Goal: Information Seeking & Learning: Learn about a topic

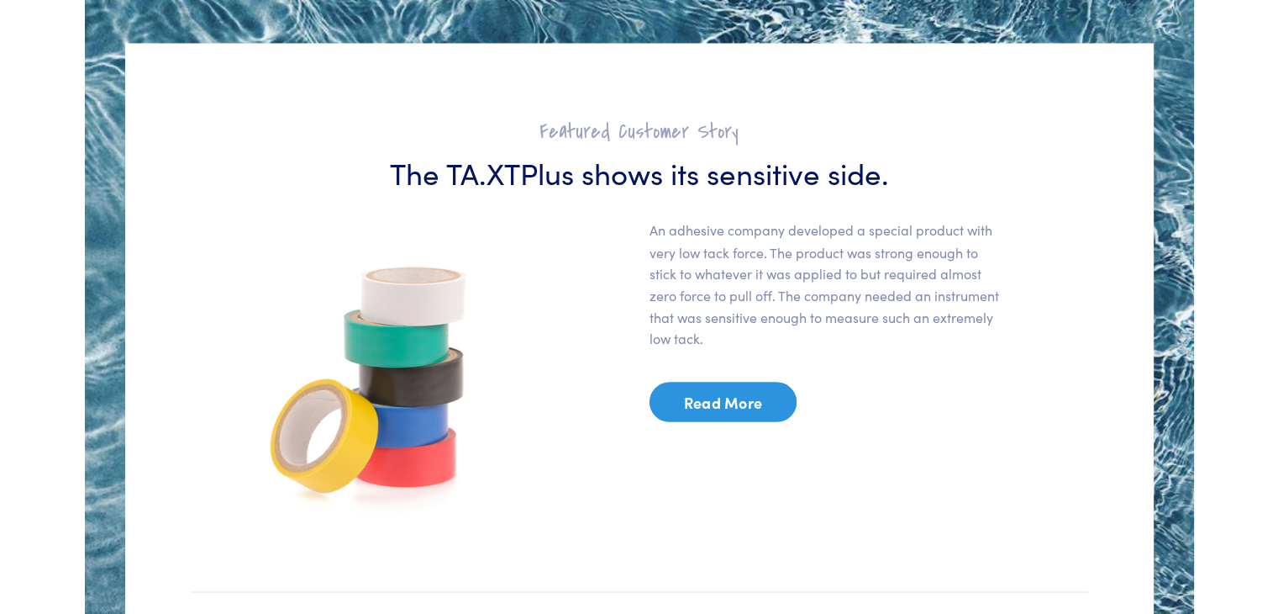
scroll to position [2521, 0]
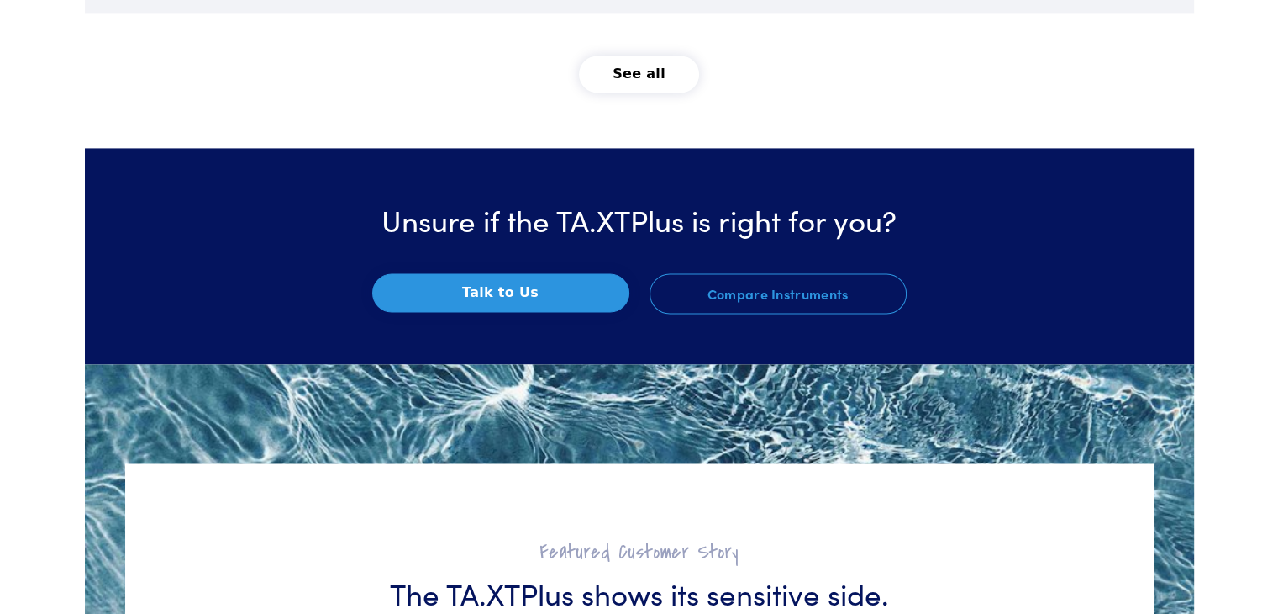
click at [634, 79] on button "See all" at bounding box center [639, 73] width 120 height 37
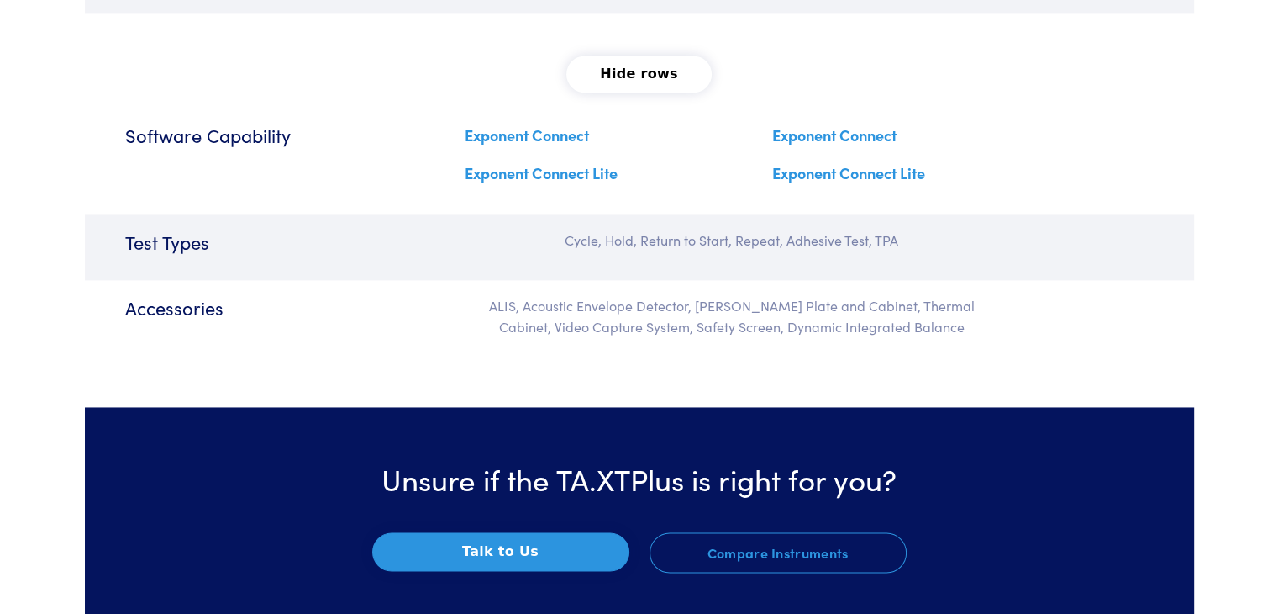
click at [579, 137] on link "Exponent Connect" at bounding box center [527, 134] width 124 height 21
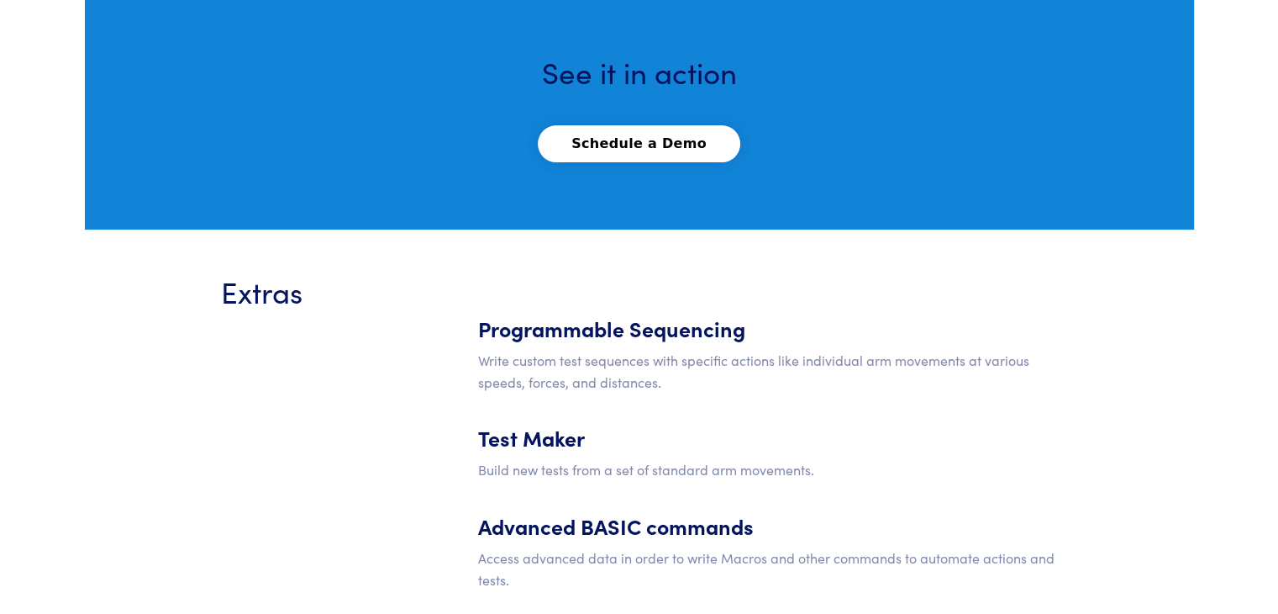
scroll to position [6219, 0]
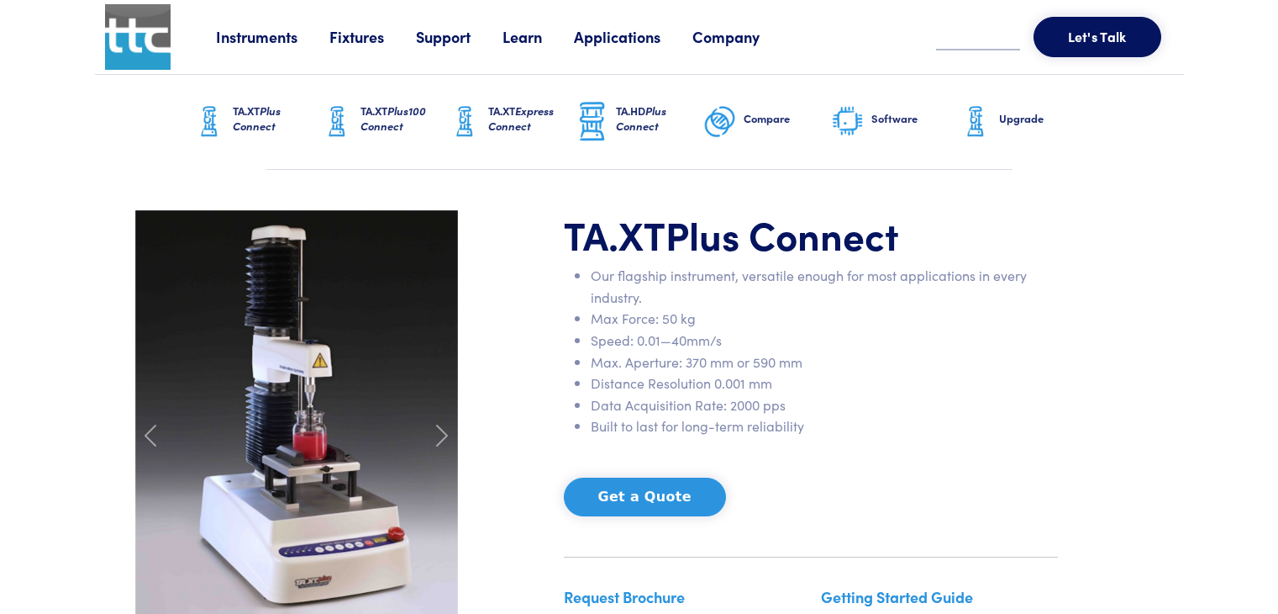
scroll to position [2269, 0]
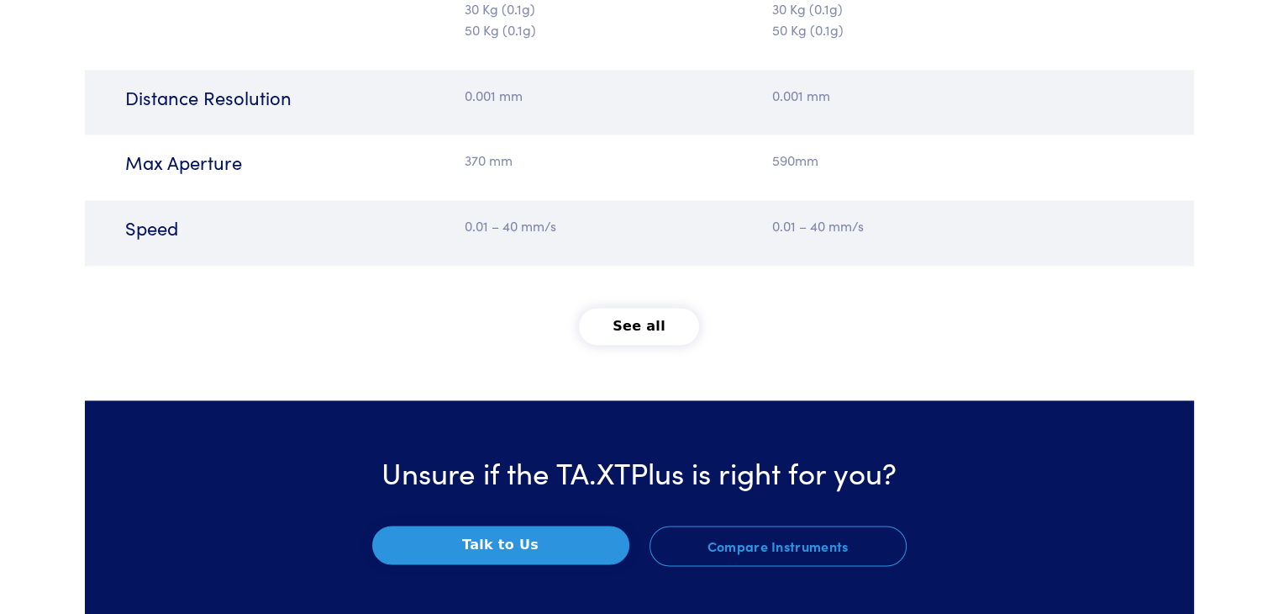
click at [630, 325] on button "See all" at bounding box center [639, 326] width 120 height 37
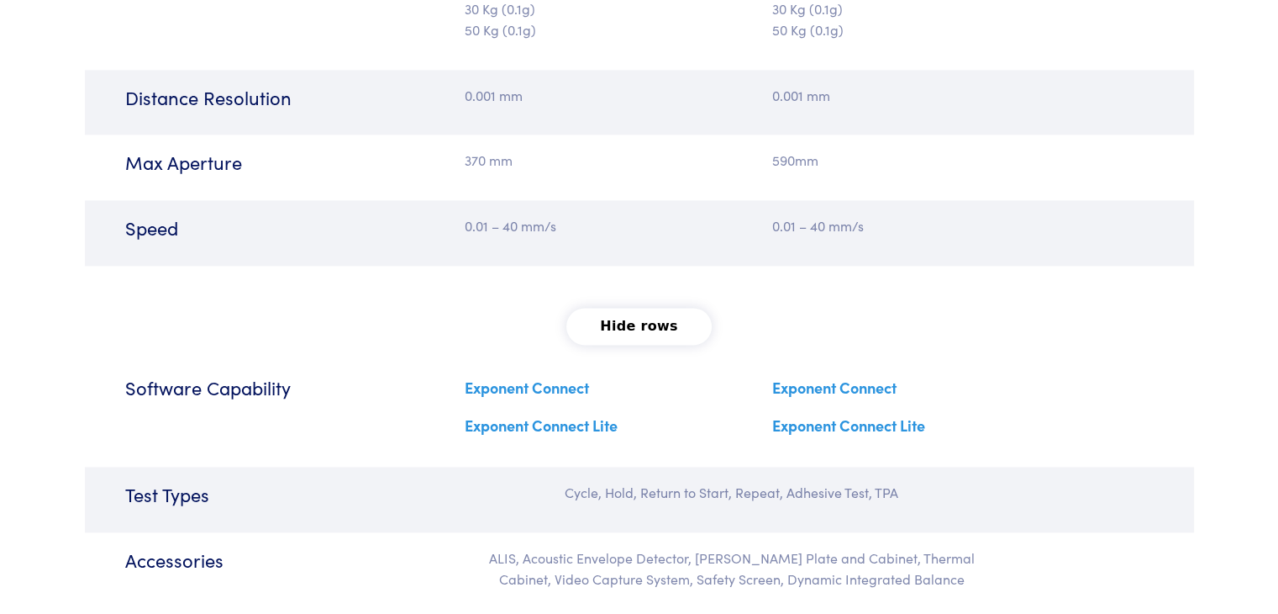
click at [509, 426] on link "Exponent Connect Lite" at bounding box center [541, 424] width 153 height 21
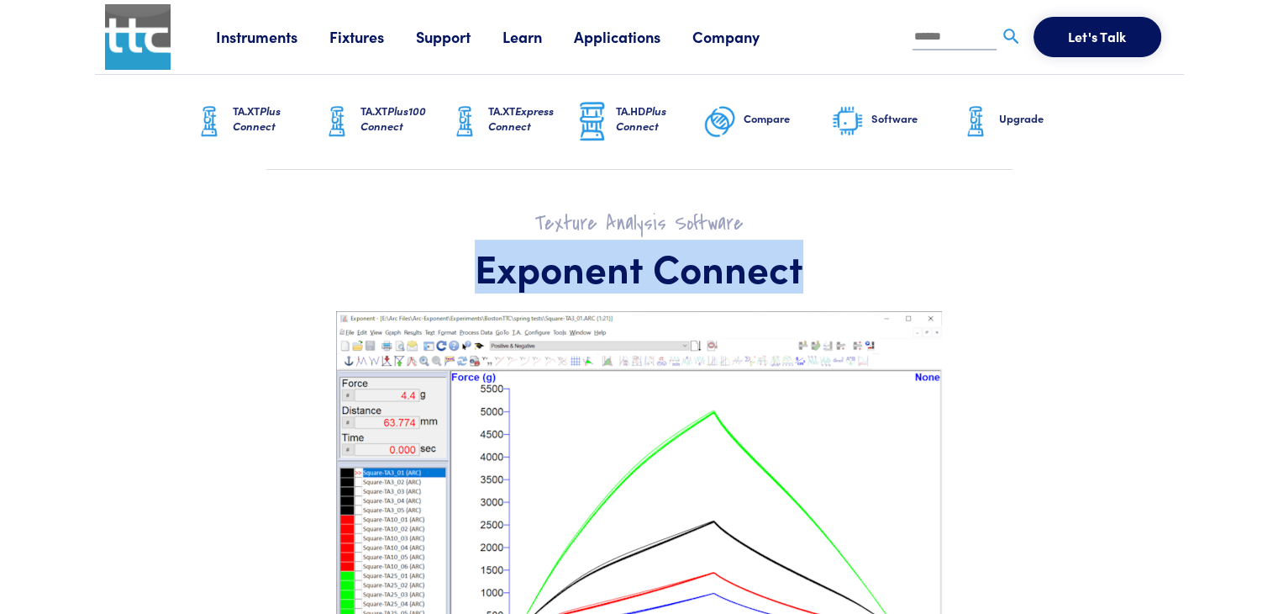
drag, startPoint x: 481, startPoint y: 271, endPoint x: 798, endPoint y: 283, distance: 317.1
click at [798, 283] on h1 "Exponent Connect" at bounding box center [639, 267] width 1009 height 49
copy h1 "Exponent Connect"
